Goal: Task Accomplishment & Management: Use online tool/utility

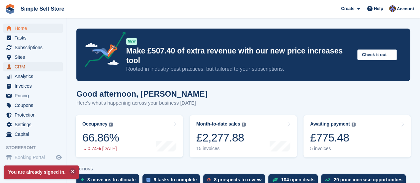
click at [18, 65] on span "CRM" at bounding box center [35, 66] width 40 height 9
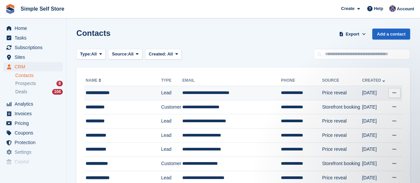
click at [221, 90] on td "**********" at bounding box center [231, 93] width 99 height 14
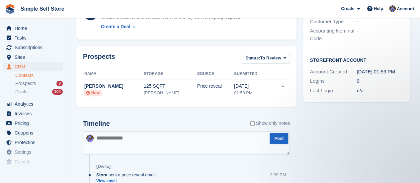
scroll to position [235, 0]
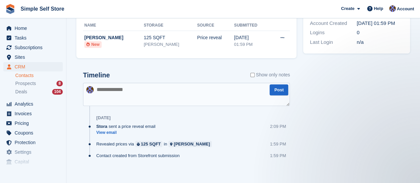
click at [98, 93] on textarea at bounding box center [186, 94] width 207 height 23
type textarea "**********"
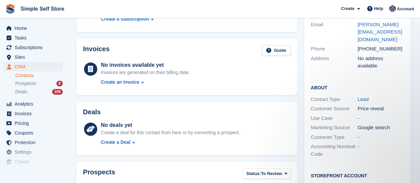
scroll to position [57, 0]
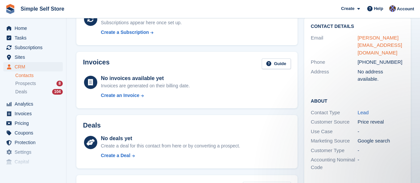
click at [374, 38] on link "[PERSON_NAME][EMAIL_ADDRESS][DOMAIN_NAME]" at bounding box center [380, 45] width 45 height 21
click at [365, 37] on link "[PERSON_NAME][EMAIL_ADDRESS][DOMAIN_NAME]" at bounding box center [380, 45] width 45 height 21
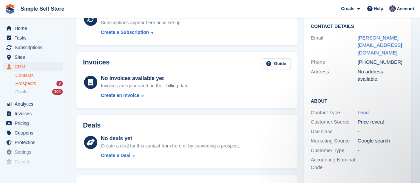
click at [29, 83] on span "Prospects" at bounding box center [25, 83] width 21 height 6
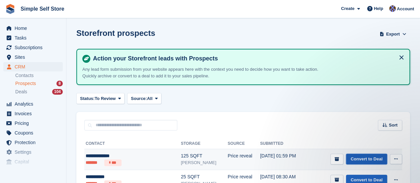
click at [368, 157] on link "Convert to Deal" at bounding box center [366, 159] width 41 height 11
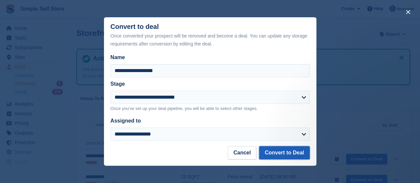
click at [293, 153] on button "Convert to Deal" at bounding box center [284, 152] width 50 height 13
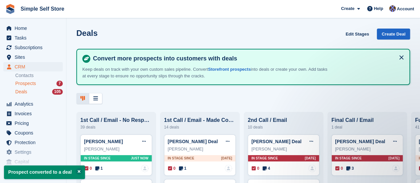
click at [30, 83] on span "Prospects" at bounding box center [25, 83] width 21 height 6
